Goal: Information Seeking & Learning: Learn about a topic

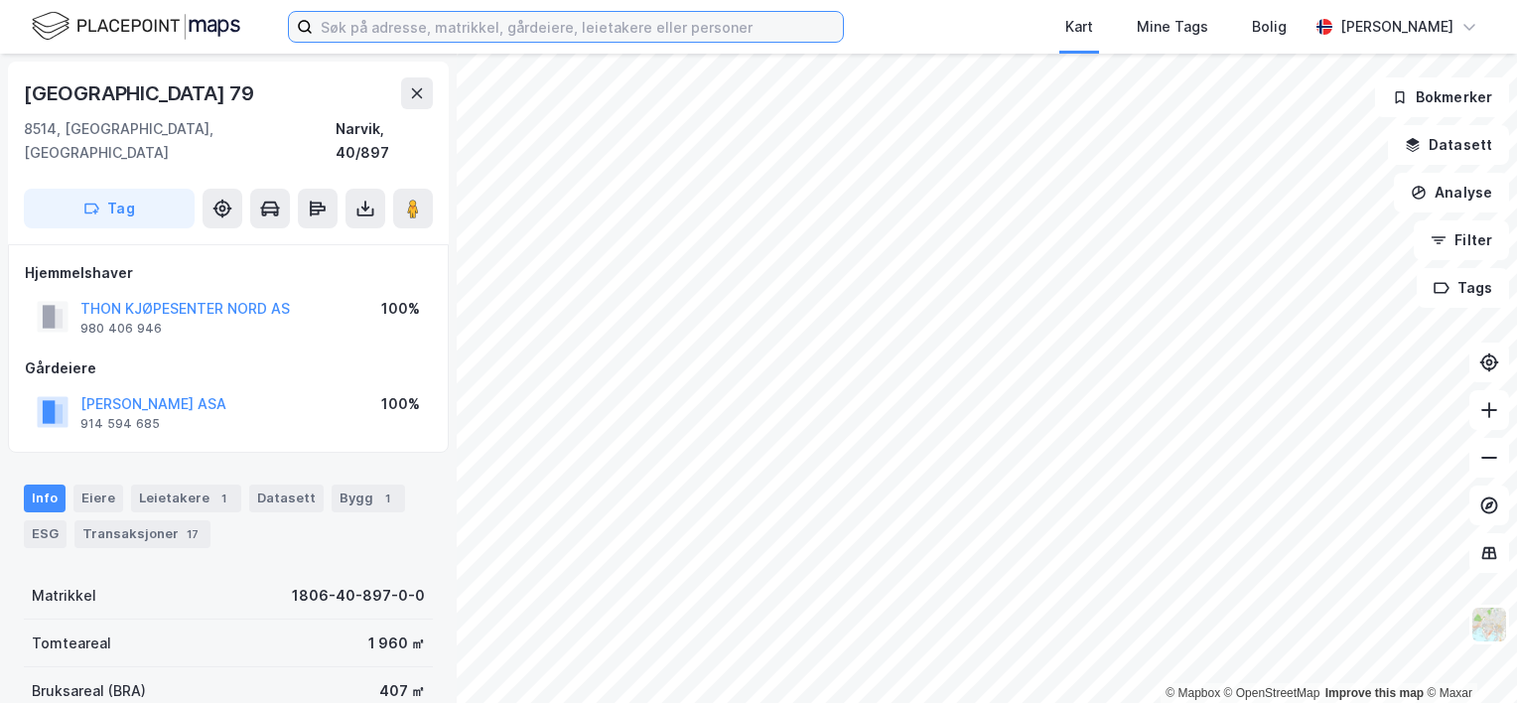
click at [409, 24] on input at bounding box center [578, 27] width 530 height 30
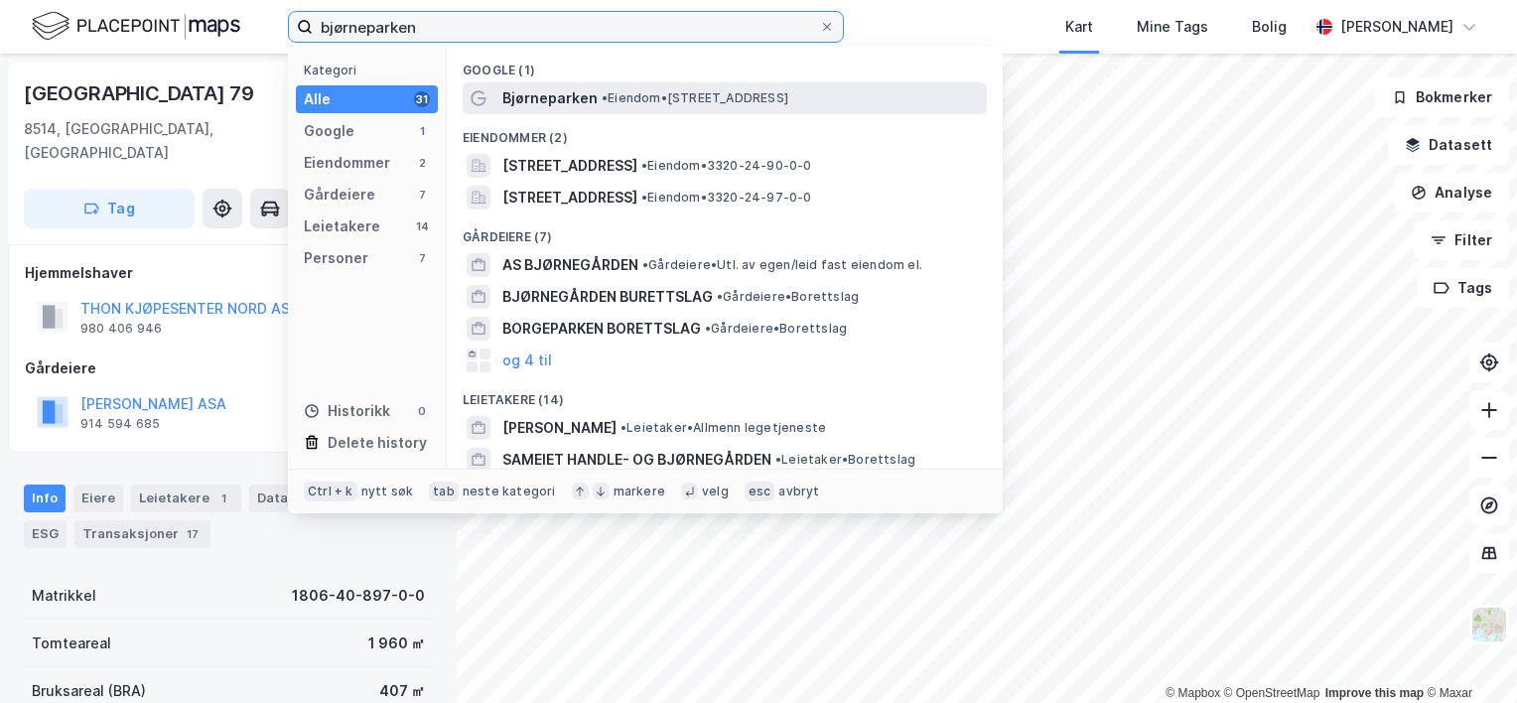
type input "bjørneparken"
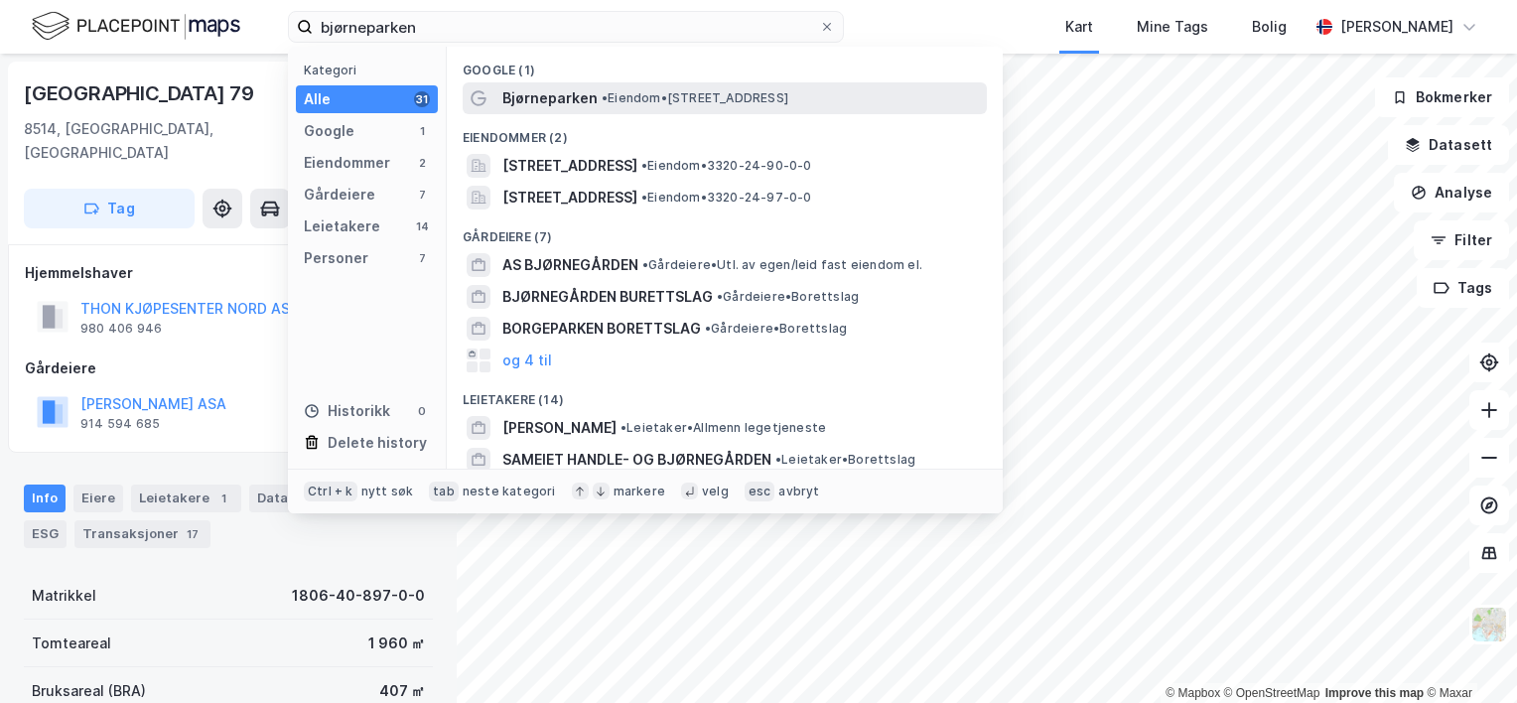
click at [635, 96] on span "• Eiendom • [STREET_ADDRESS]" at bounding box center [695, 98] width 187 height 16
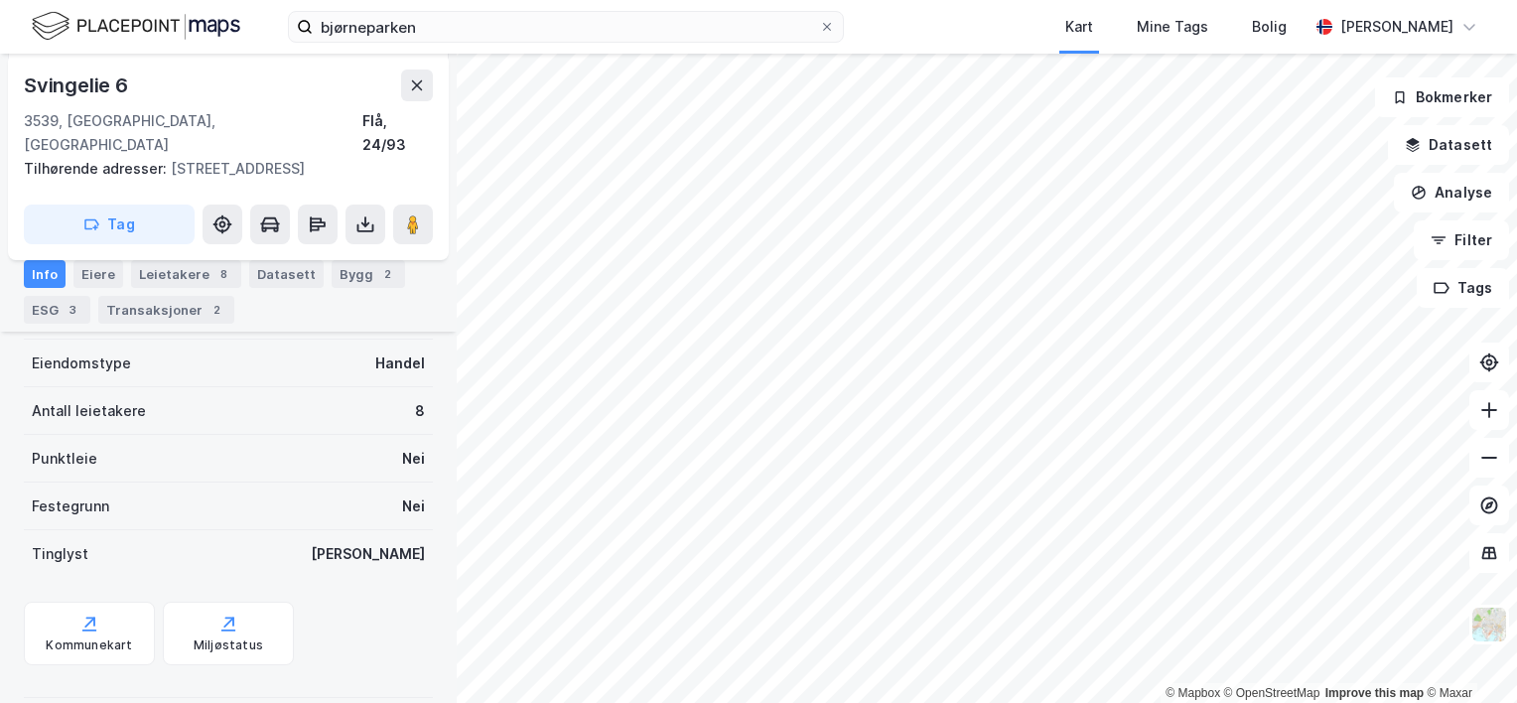
scroll to position [298, 0]
click at [89, 628] on icon at bounding box center [89, 629] width 14 height 2
